Goal: Transaction & Acquisition: Book appointment/travel/reservation

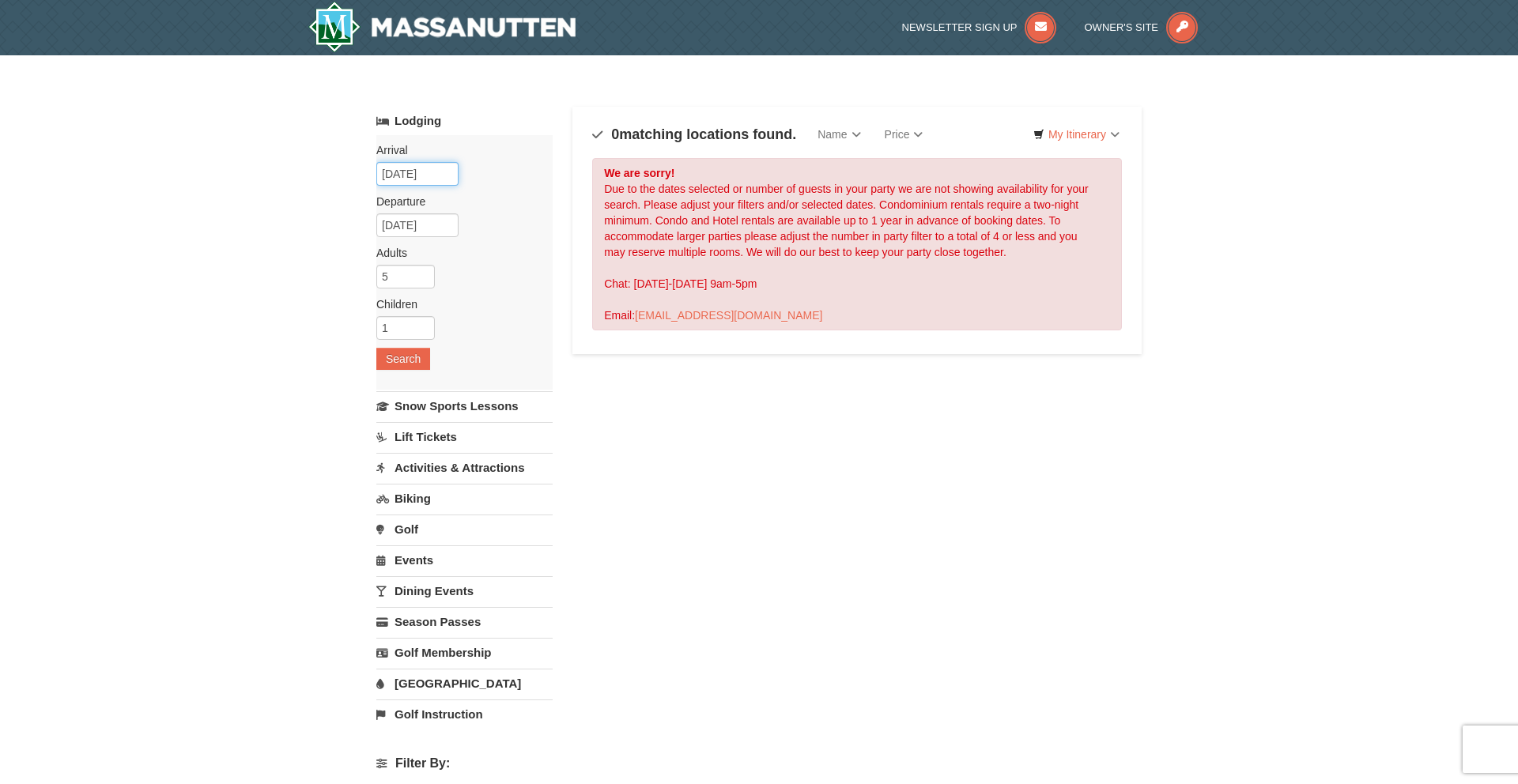
click at [433, 176] on input "12/23/2025" at bounding box center [417, 174] width 82 height 24
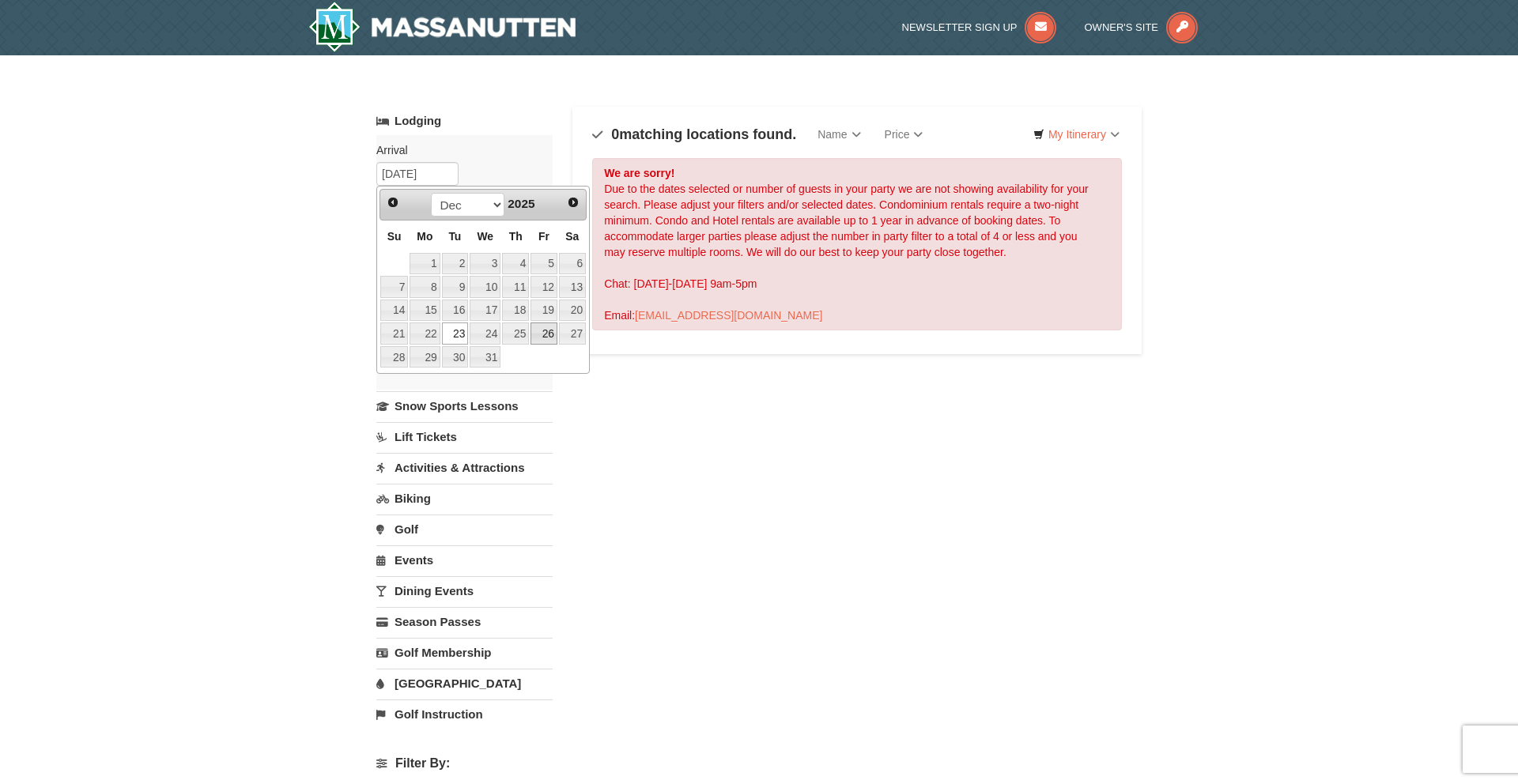
click at [548, 338] on link "26" at bounding box center [544, 333] width 27 height 22
type input "12/26/2025"
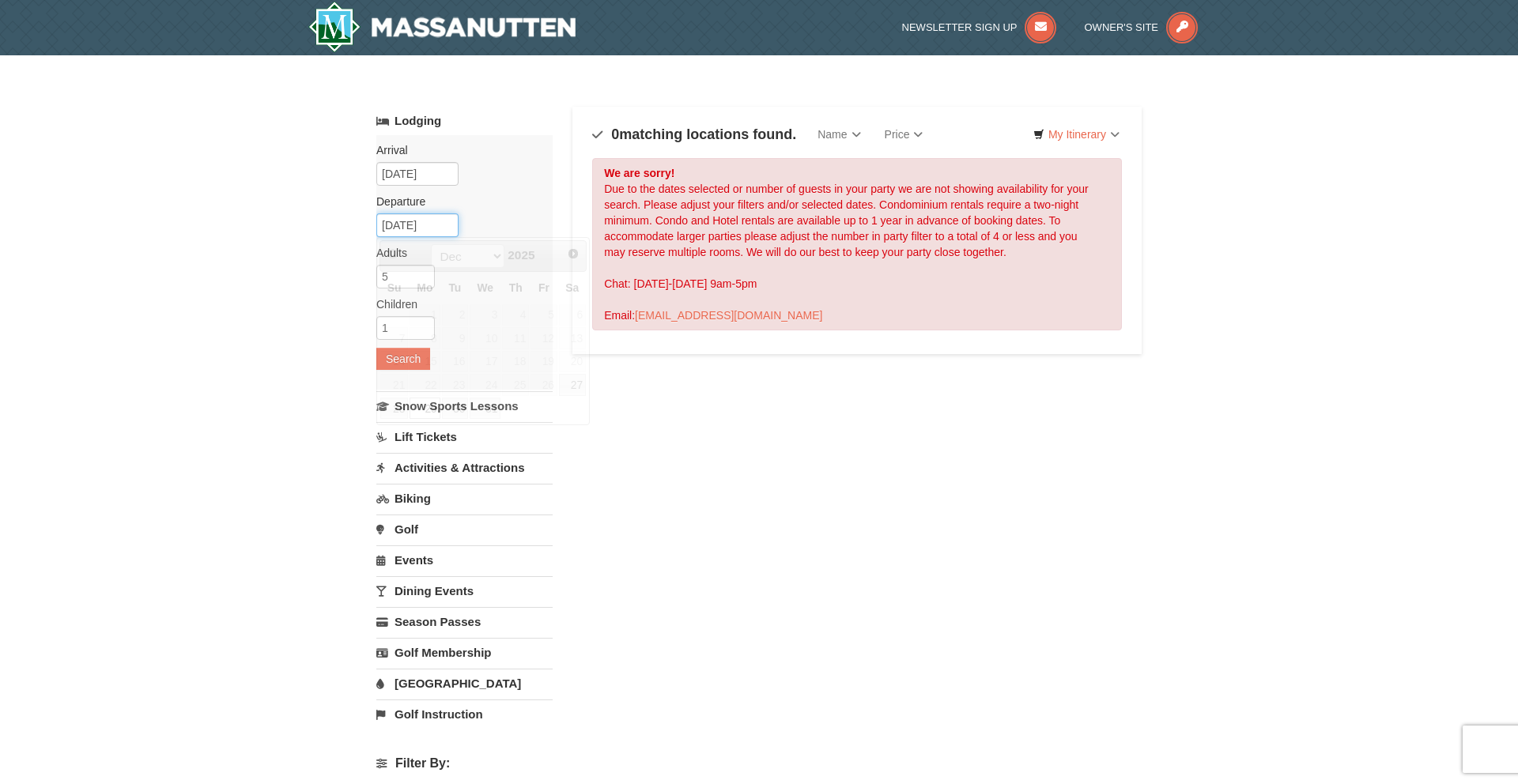
click at [444, 233] on input "12/29/2025" at bounding box center [417, 225] width 82 height 24
click at [491, 415] on link "31" at bounding box center [485, 408] width 31 height 22
type input "12/31/2025"
click at [408, 367] on button "Search" at bounding box center [402, 359] width 53 height 22
click at [424, 286] on input "5" at bounding box center [405, 277] width 59 height 24
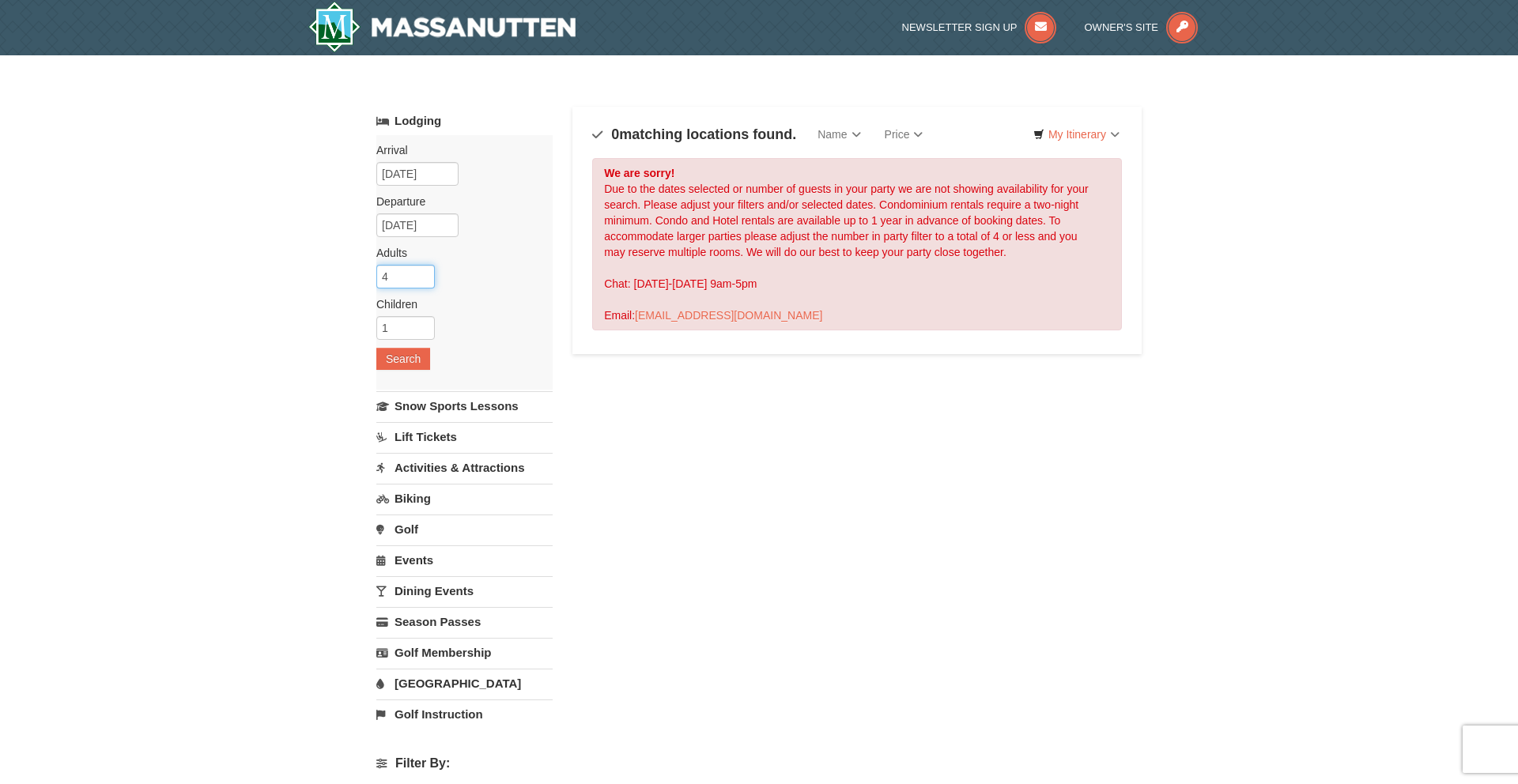
type input "4"
click at [426, 278] on input "4" at bounding box center [405, 277] width 59 height 24
click at [403, 361] on button "Search" at bounding box center [402, 359] width 53 height 22
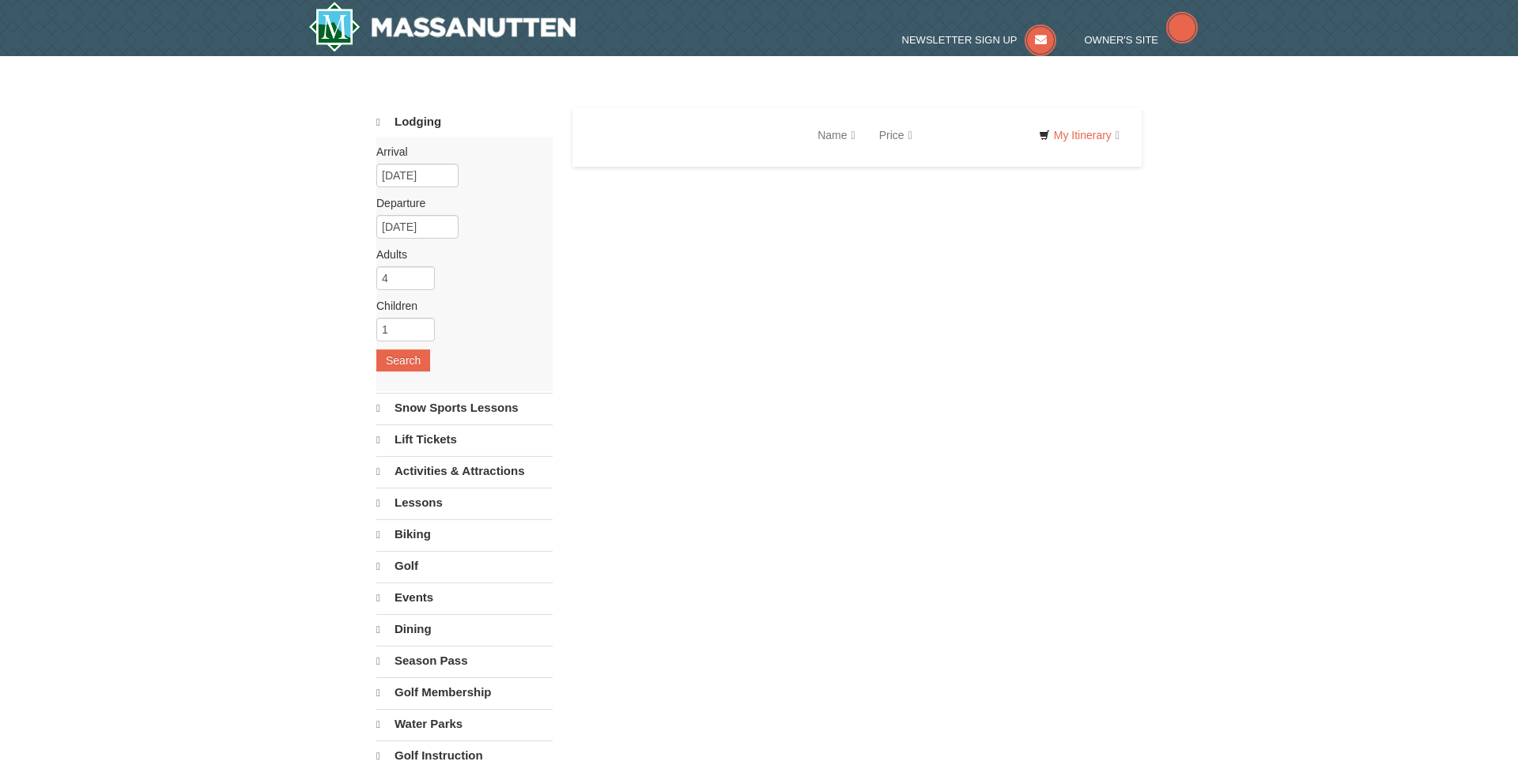
select select "9"
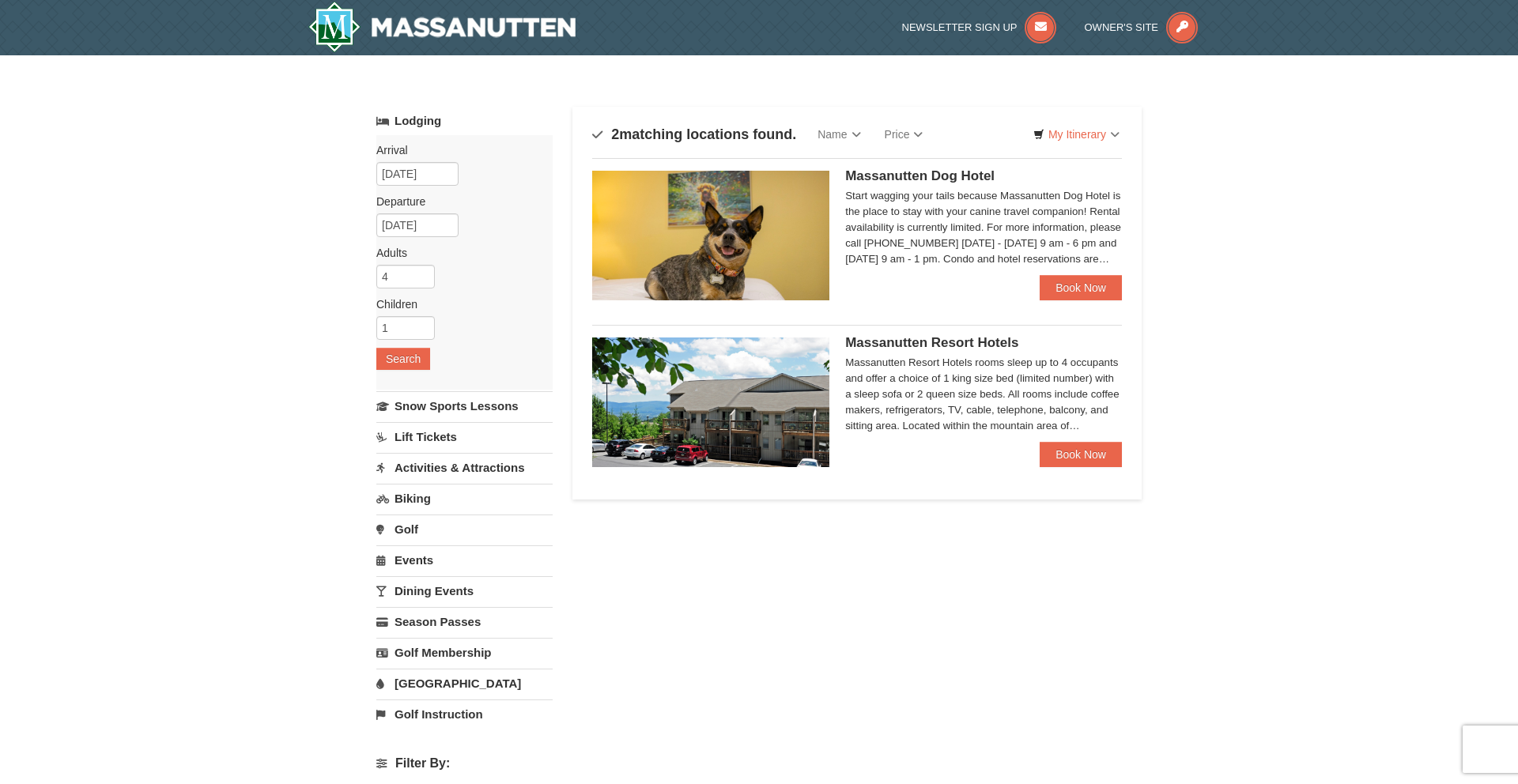
click at [956, 350] on div "Massanutten Resort Hotels Massanutten Resort Hotels rooms sleep up to 4 occupan…" at bounding box center [984, 389] width 277 height 104
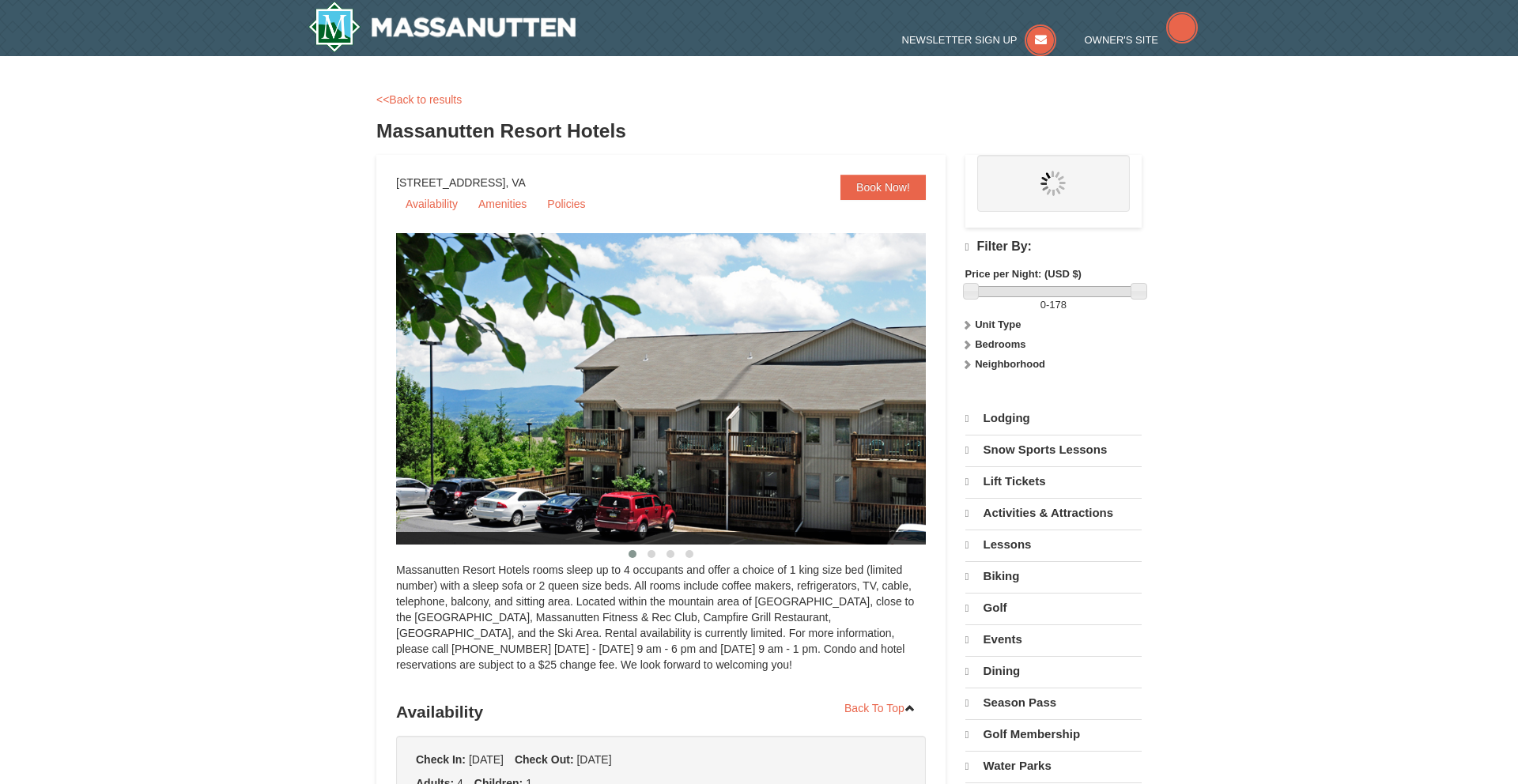
select select "9"
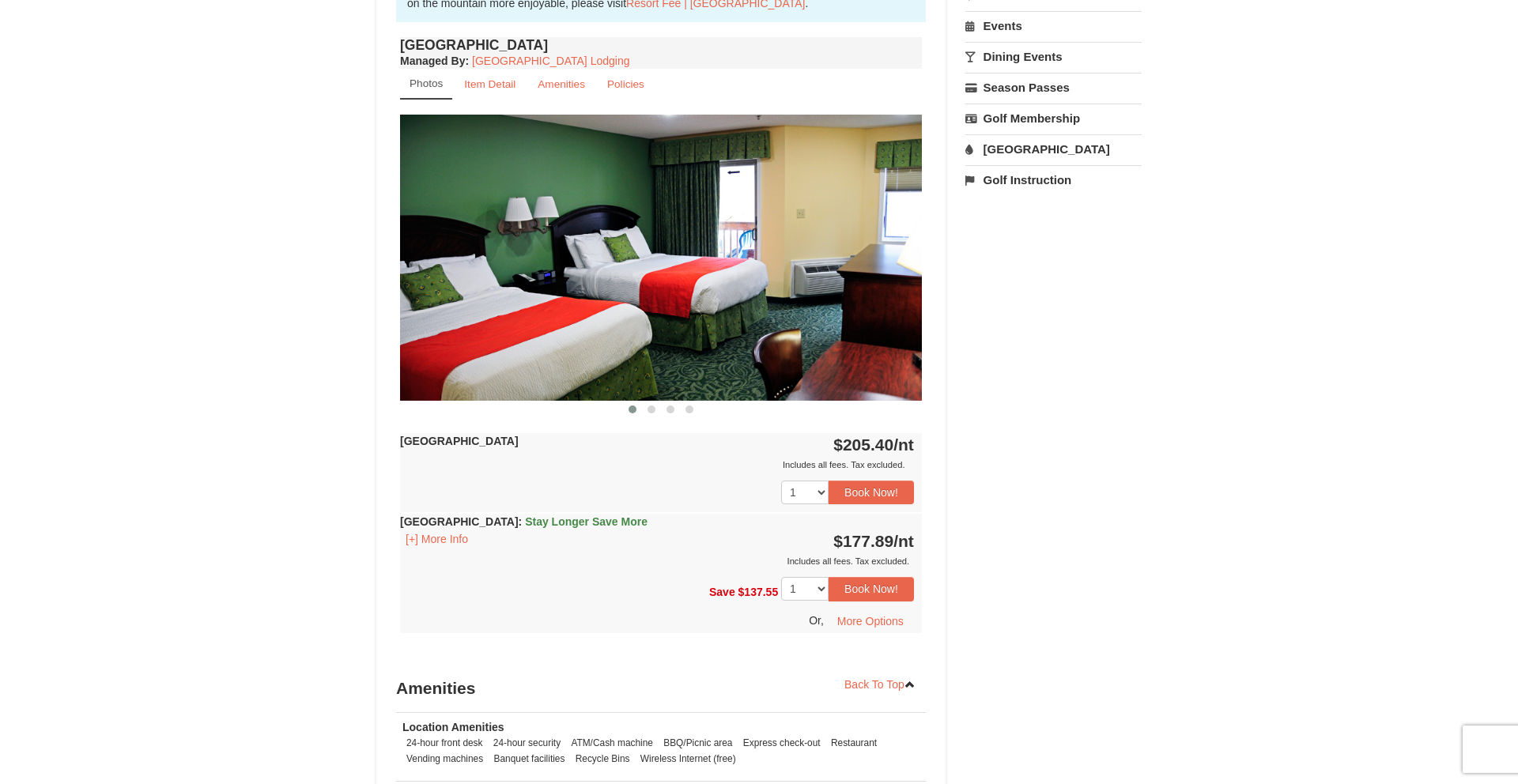
scroll to position [565, 0]
click at [443, 546] on div "Hotel Queen Room : Stay Longer Save More [+] More Info $177.89 /nt Includes all…" at bounding box center [661, 540] width 522 height 55
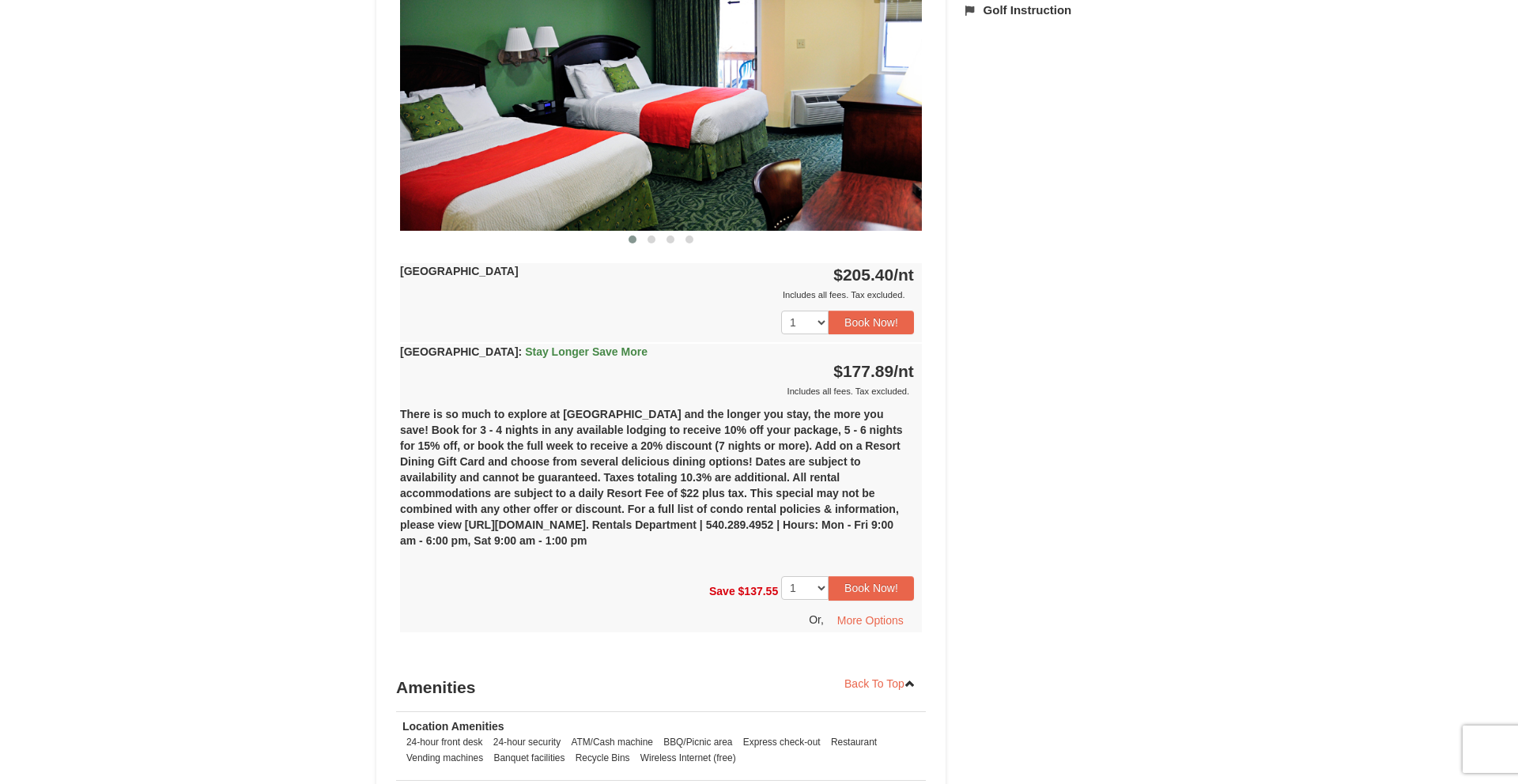
scroll to position [742, 0]
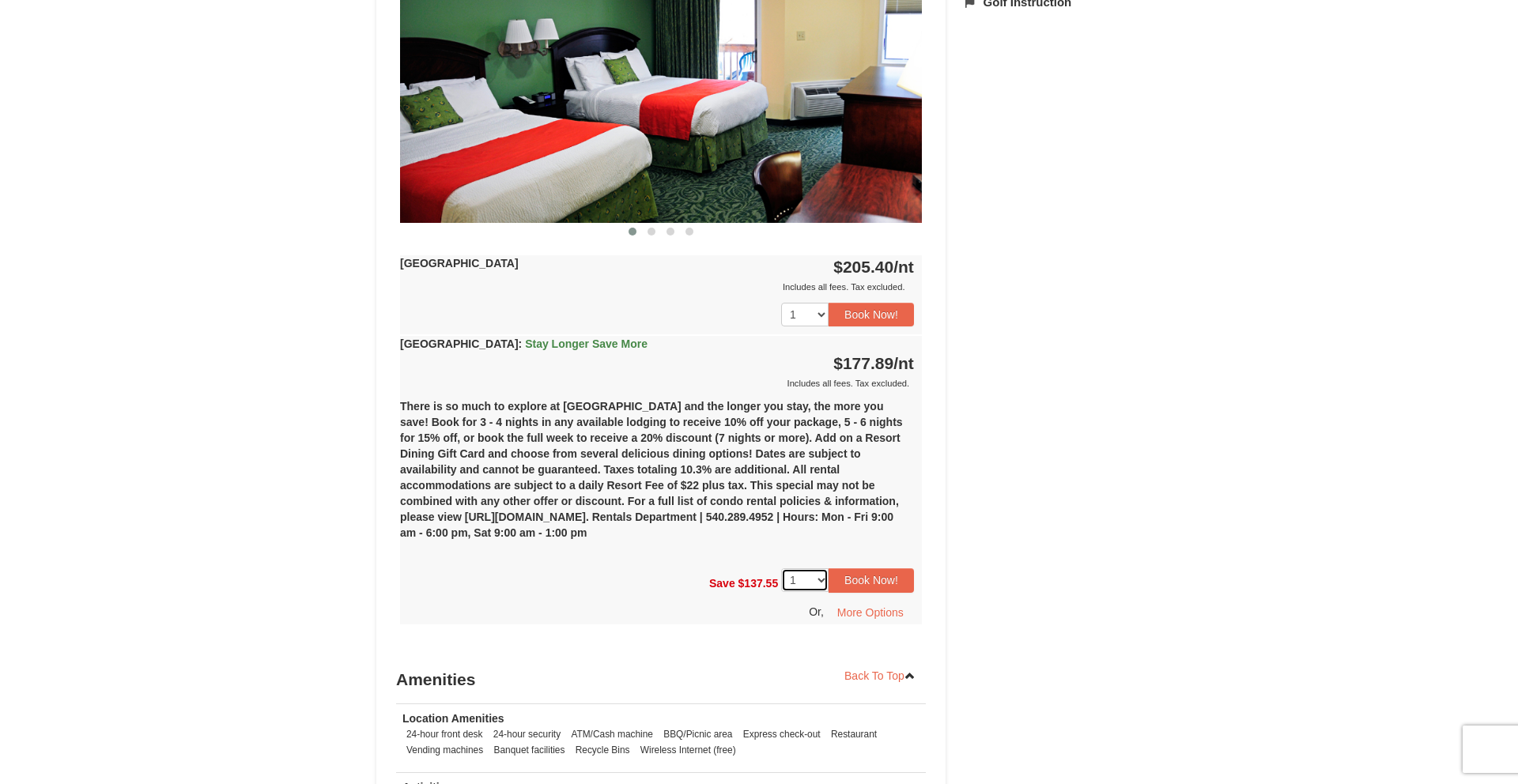
click at [823, 587] on select "1 2 3 4 5 6 7 8 9 10 11 12 13 14" at bounding box center [805, 580] width 48 height 24
select select "4"
click at [874, 588] on button "Book Now!" at bounding box center [871, 580] width 86 height 24
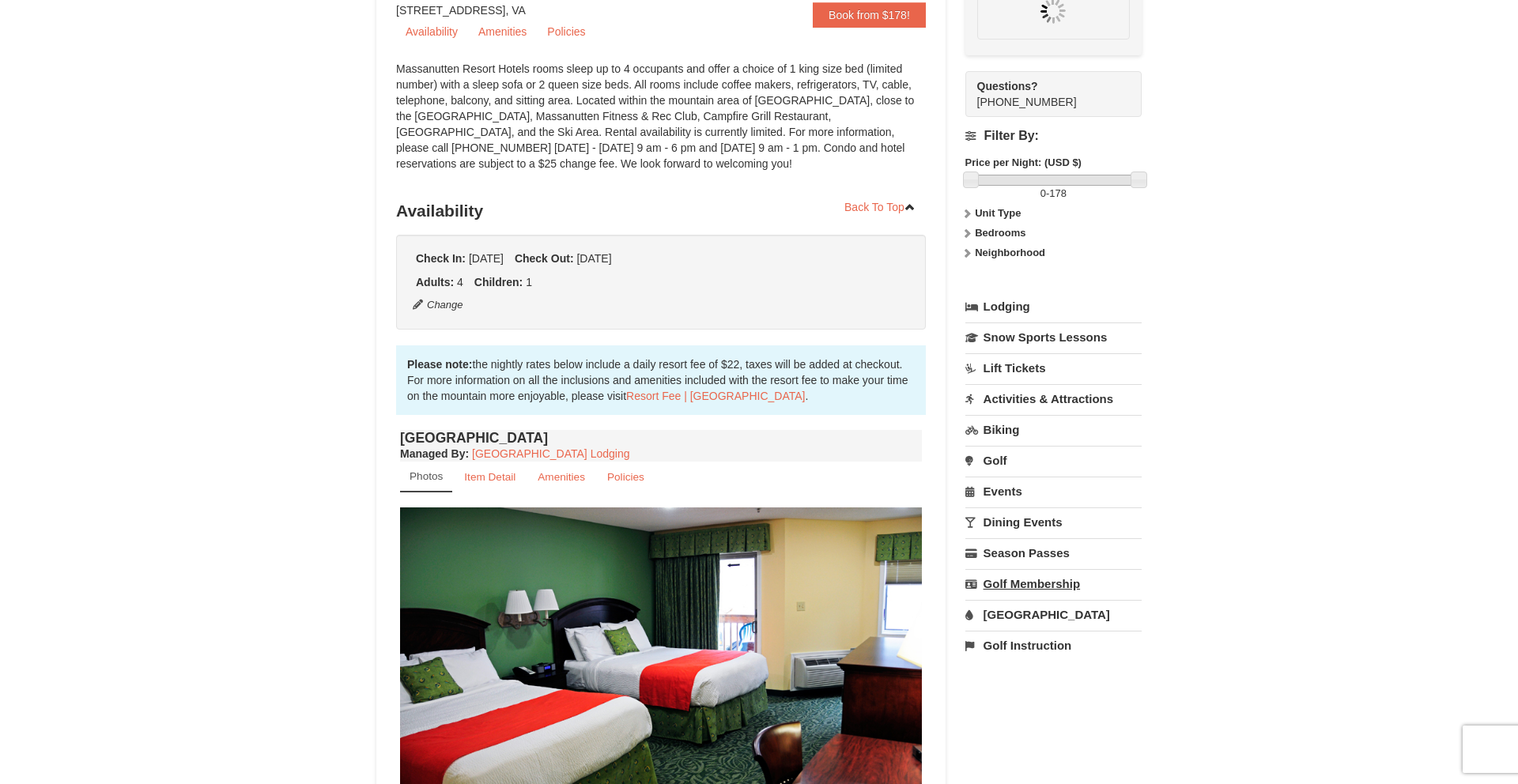
scroll to position [154, 0]
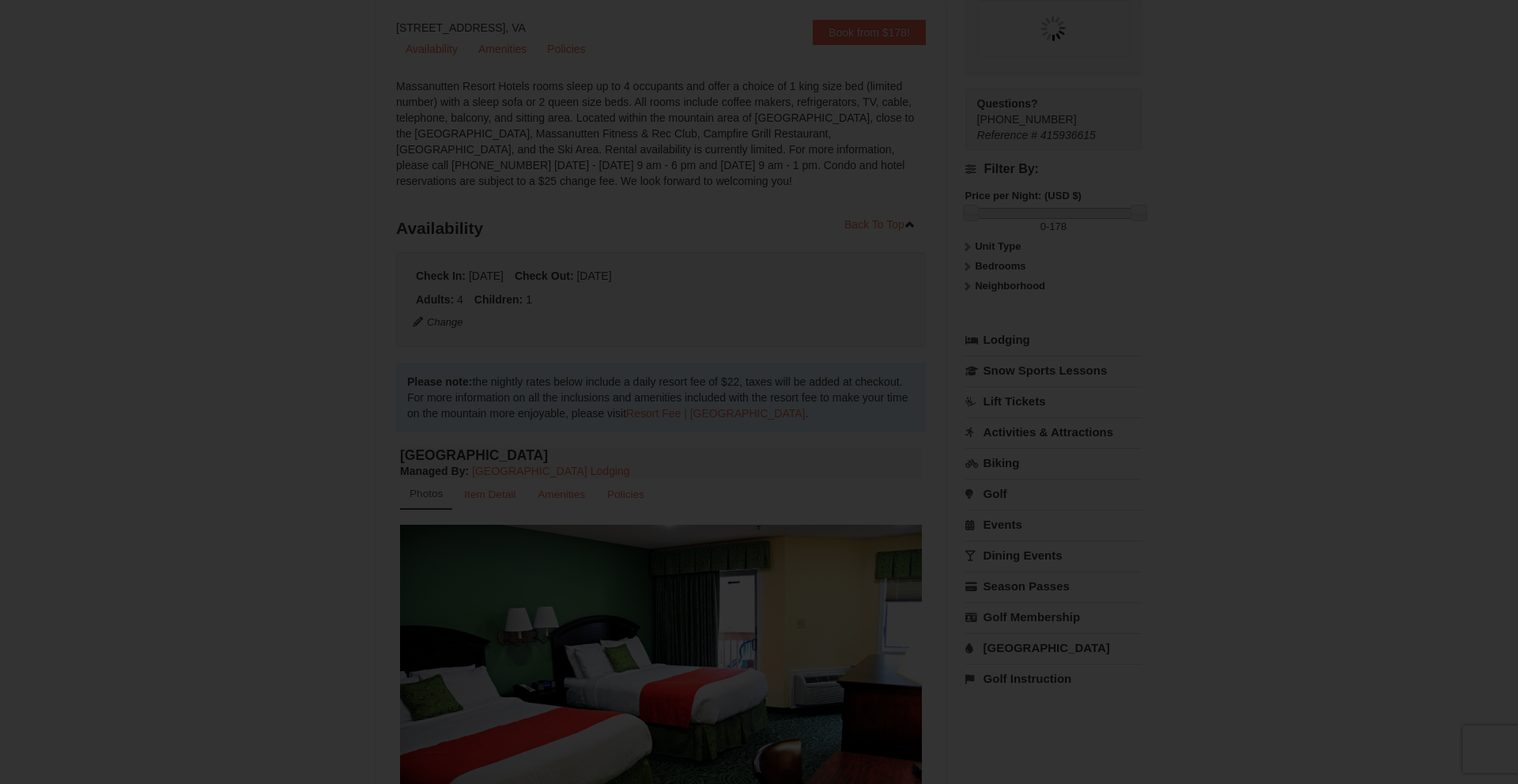
select select "4"
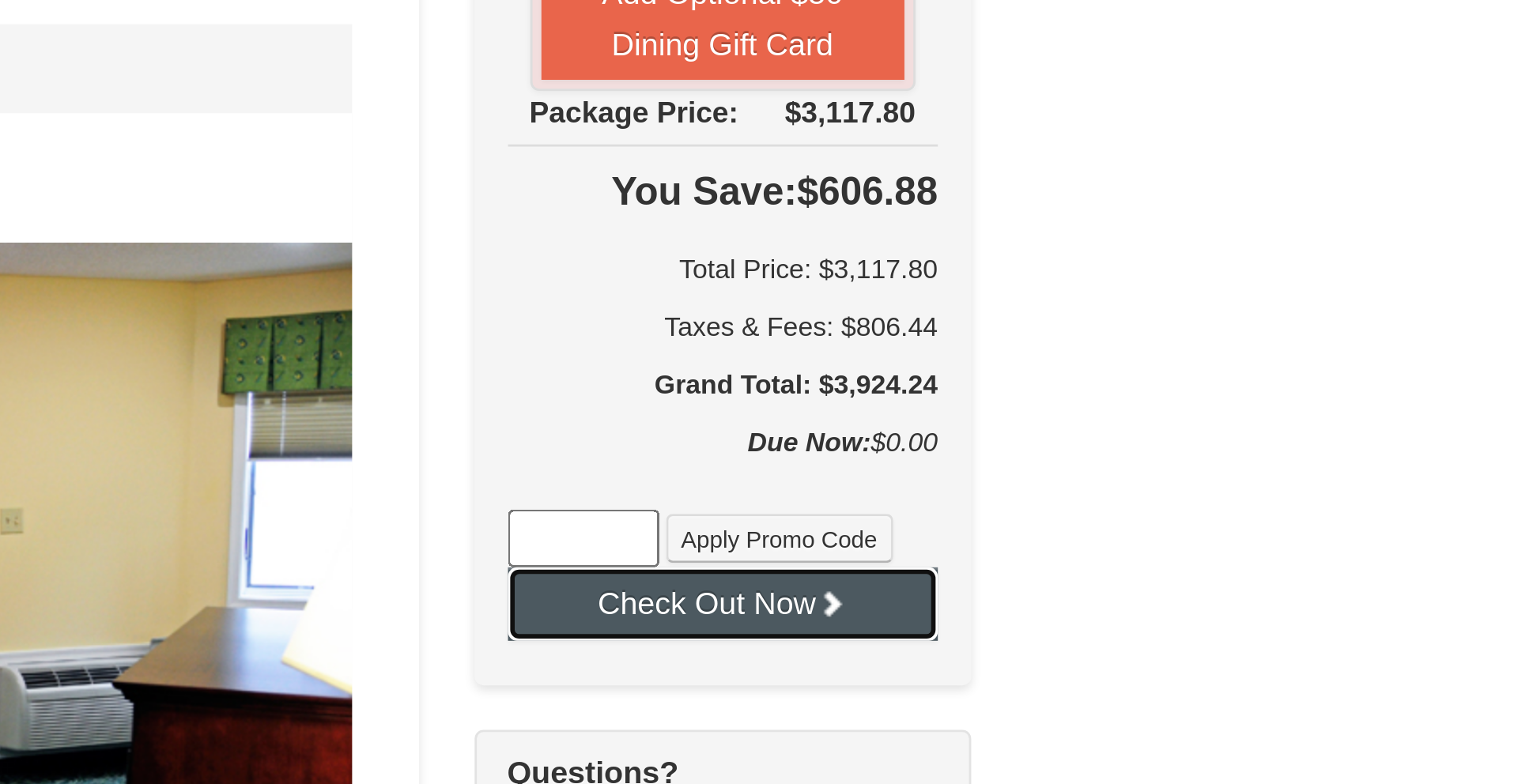
click at [1071, 657] on button "Check Out Now" at bounding box center [1054, 652] width 153 height 25
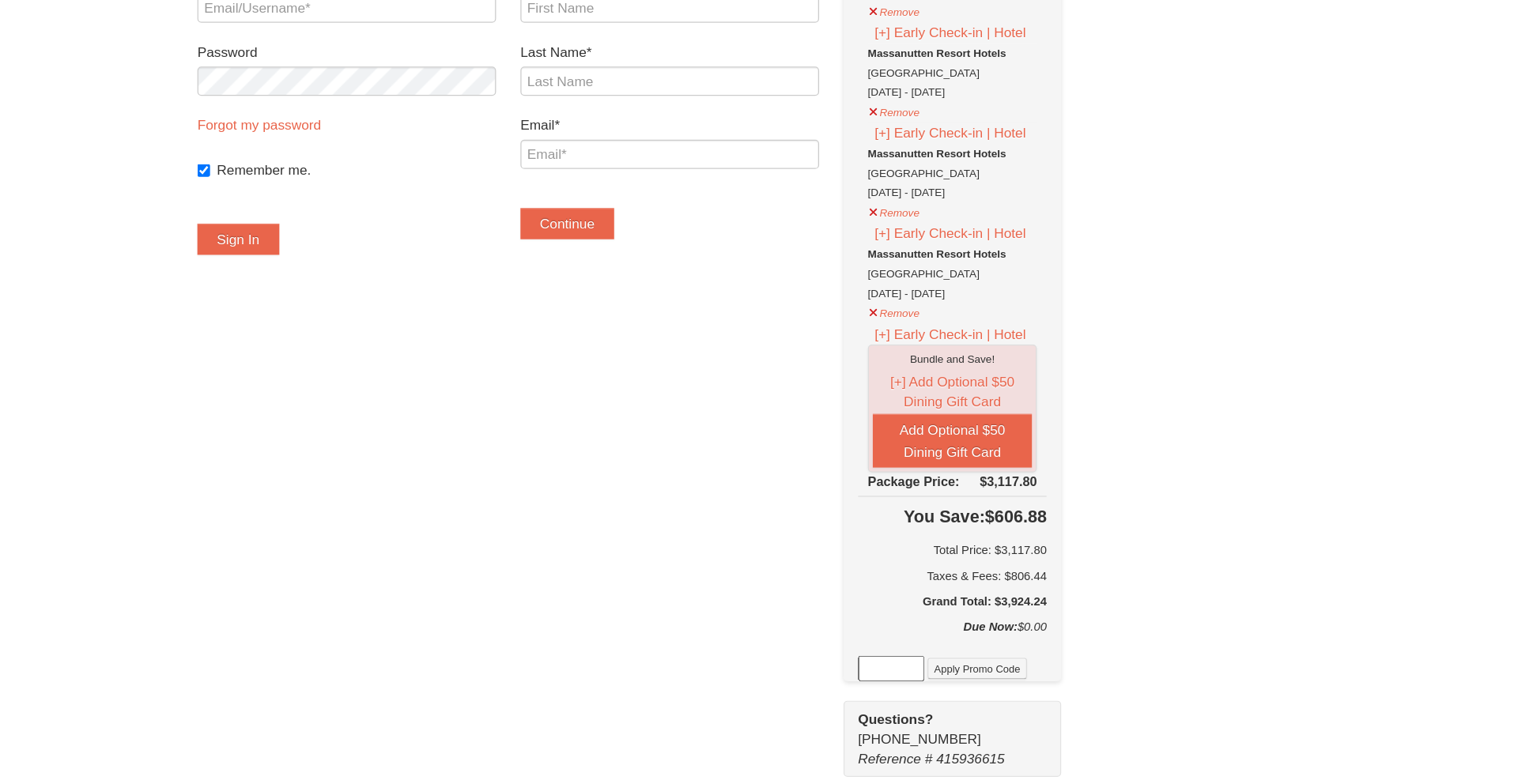
scroll to position [31, 0]
